Goal: Information Seeking & Learning: Learn about a topic

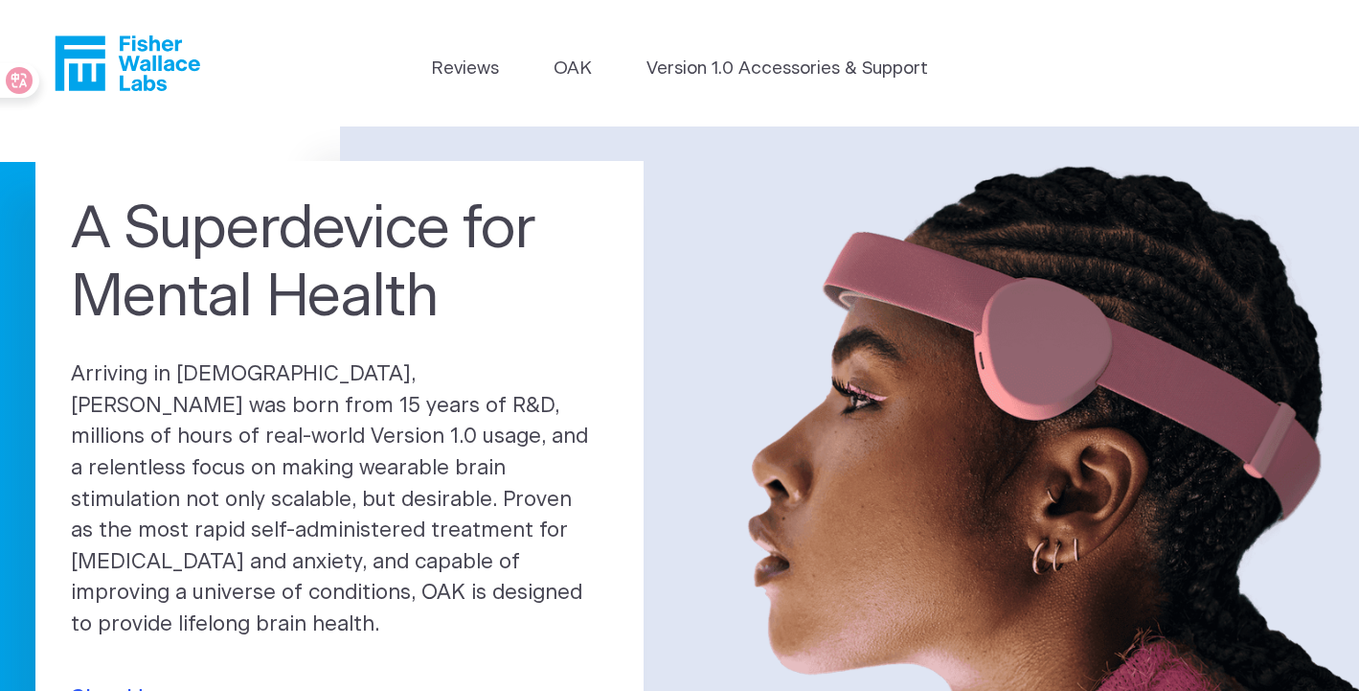
click at [724, 54] on header "Reviews OAK Version 1.0 Accessories & Support" at bounding box center [679, 63] width 1359 height 126
click at [721, 71] on link "Version 1.0 Accessories & Support" at bounding box center [788, 69] width 282 height 27
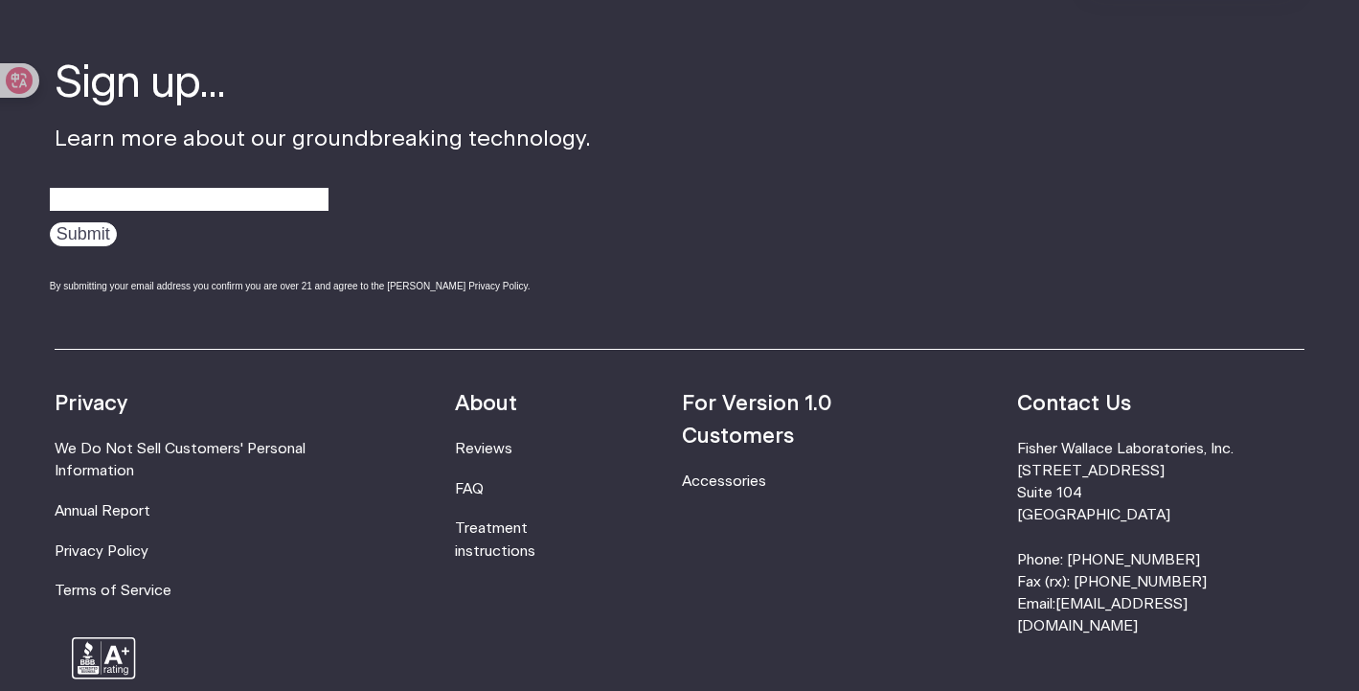
scroll to position [1340, 0]
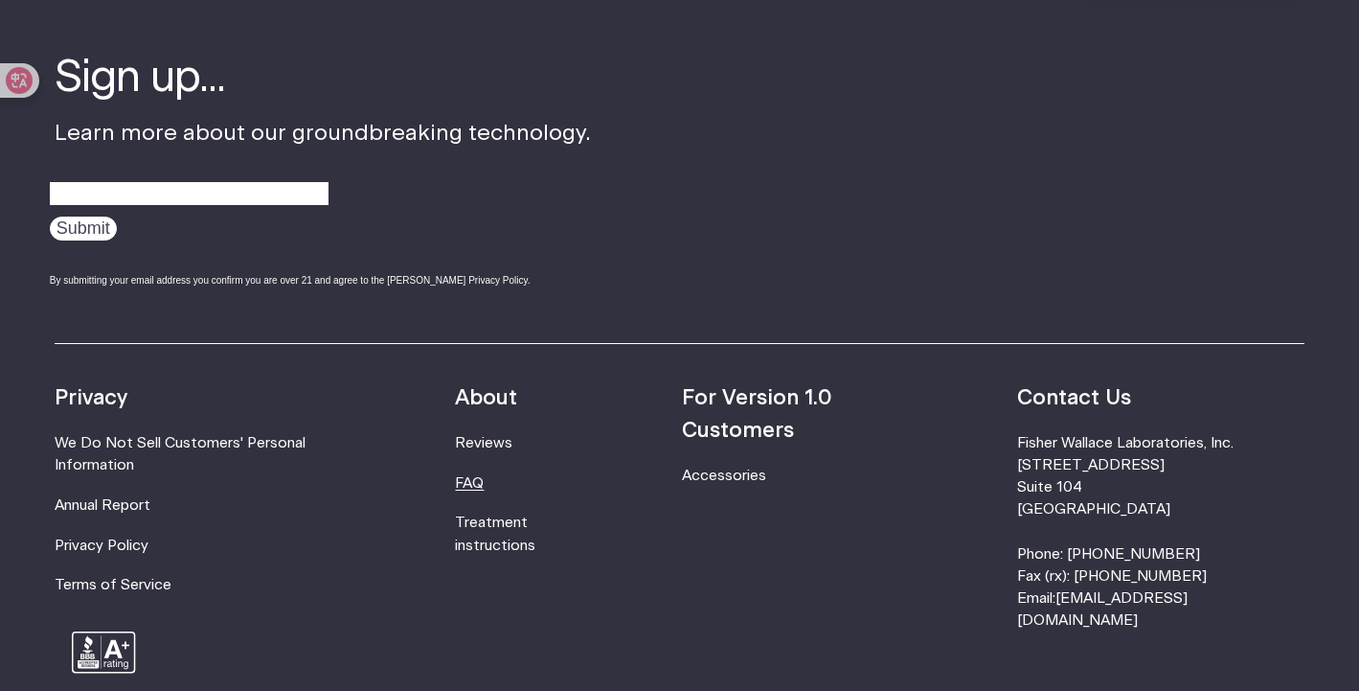
click at [484, 477] on link "FAQ" at bounding box center [469, 483] width 29 height 14
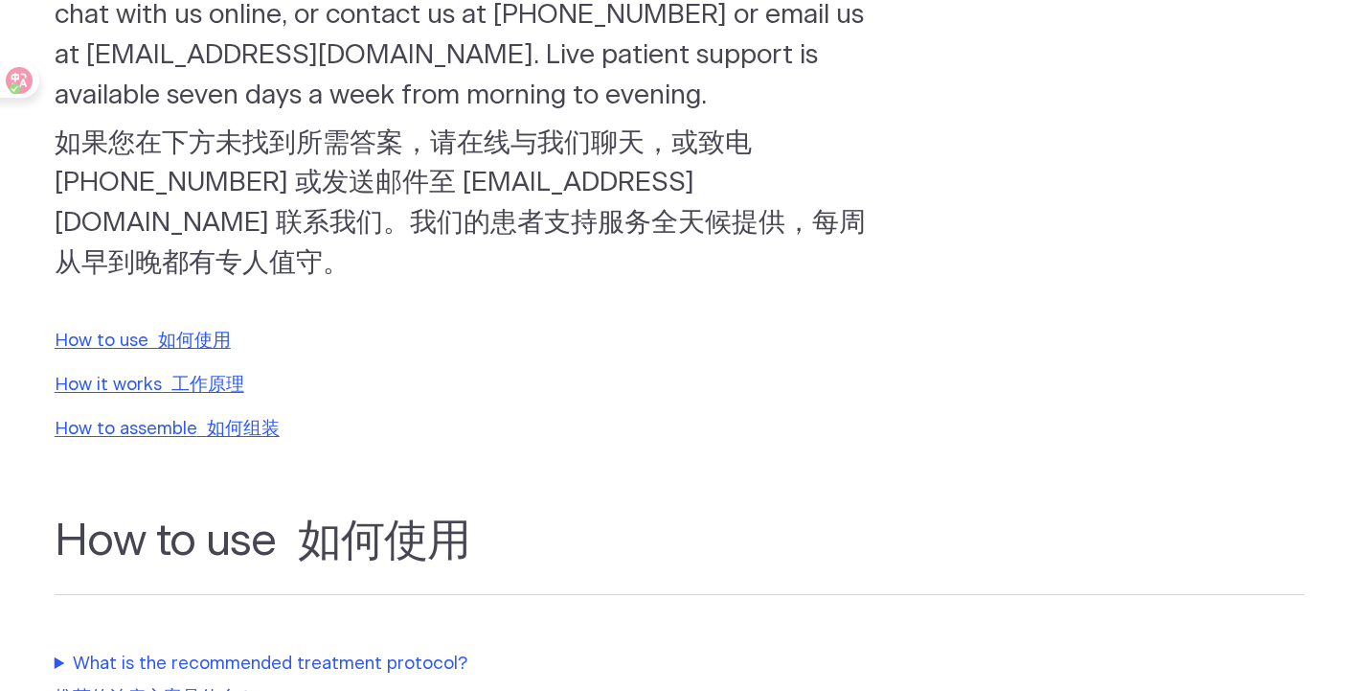
scroll to position [117, 0]
